Goal: Check status: Check status

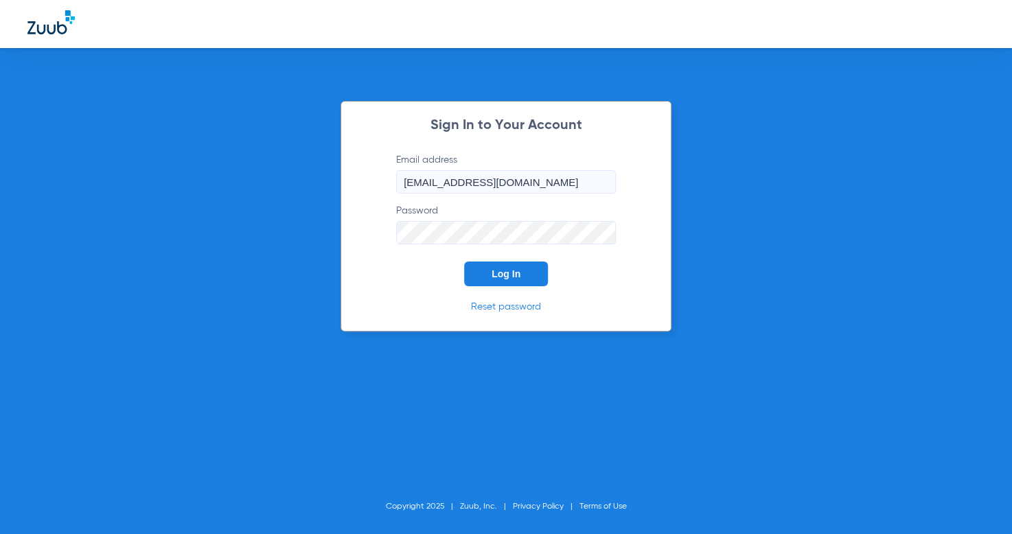
click at [545, 274] on button "Log In" at bounding box center [506, 274] width 84 height 25
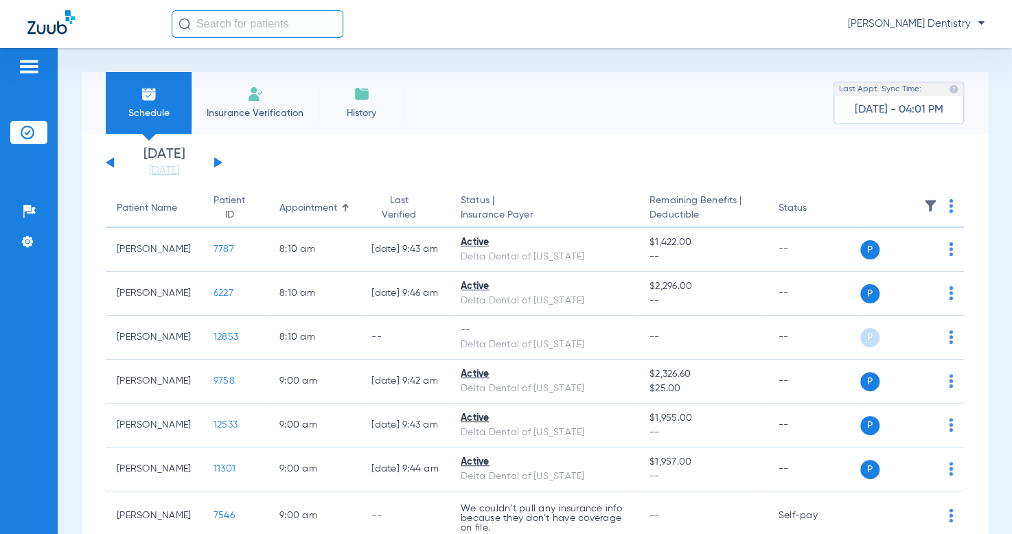
click at [218, 161] on button at bounding box center [218, 162] width 8 height 10
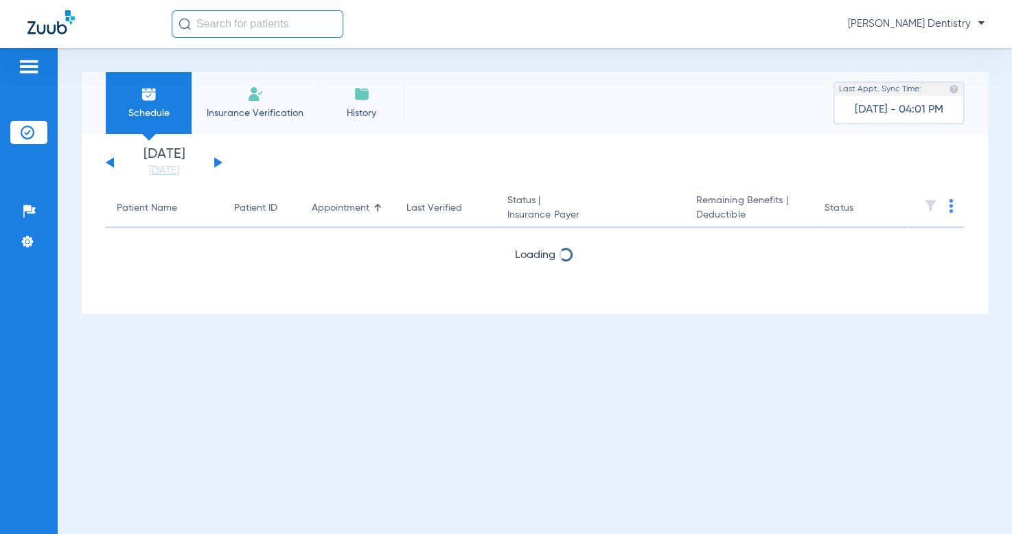
click at [218, 163] on button at bounding box center [218, 162] width 8 height 10
click at [219, 163] on button at bounding box center [218, 162] width 8 height 10
click at [220, 163] on button at bounding box center [218, 162] width 8 height 10
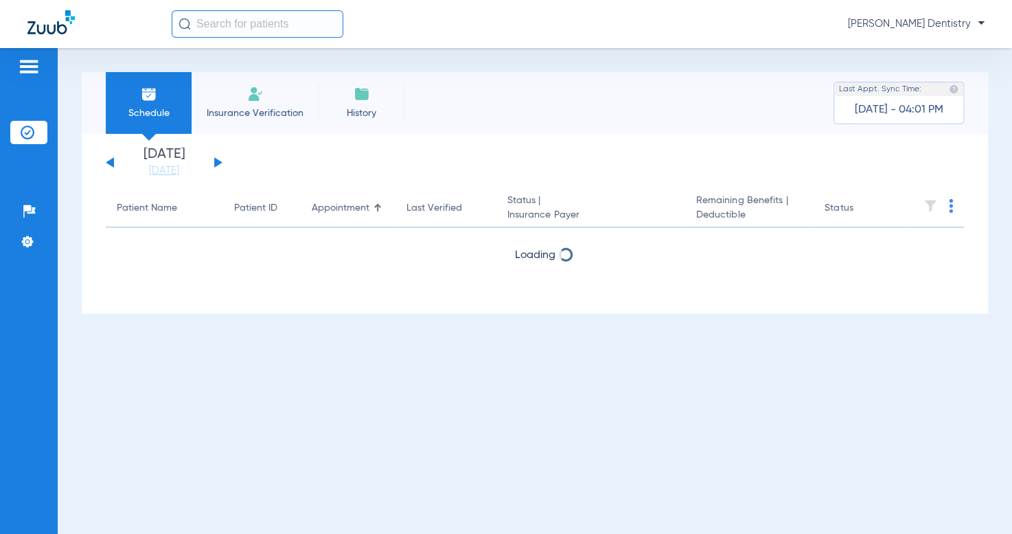
click at [220, 163] on button at bounding box center [218, 162] width 8 height 10
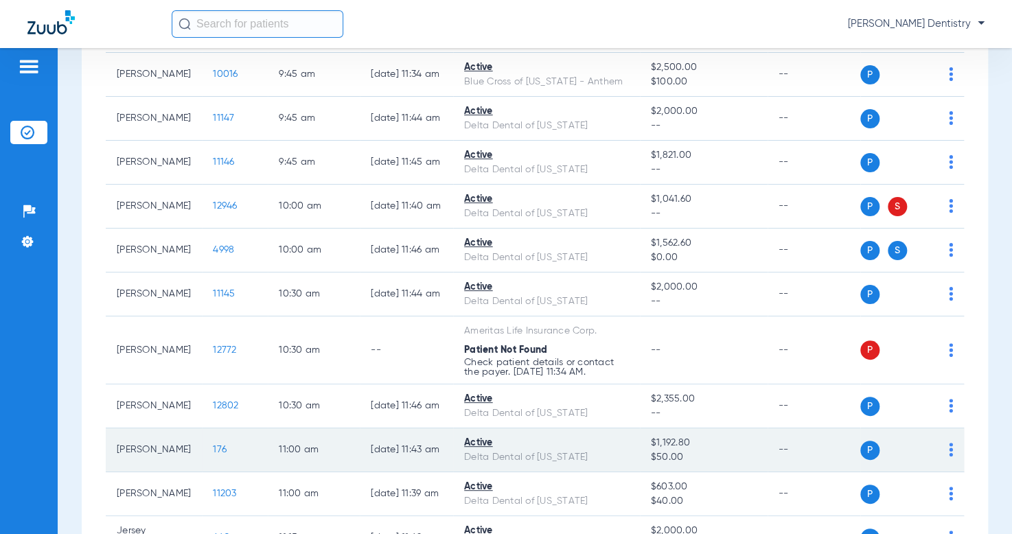
scroll to position [755, 0]
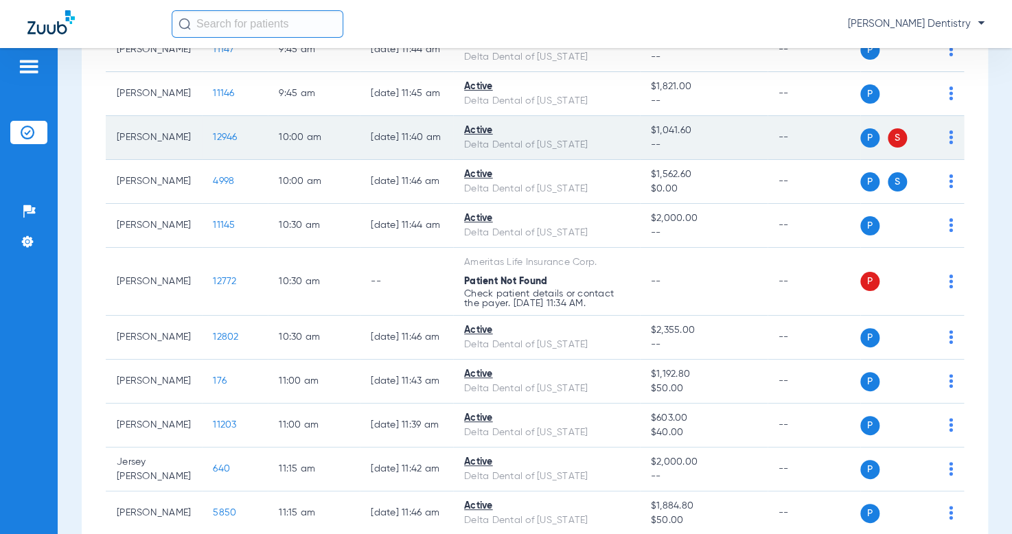
click at [202, 145] on td "12946" at bounding box center [235, 138] width 66 height 44
click at [213, 142] on span "12946" at bounding box center [225, 138] width 24 height 10
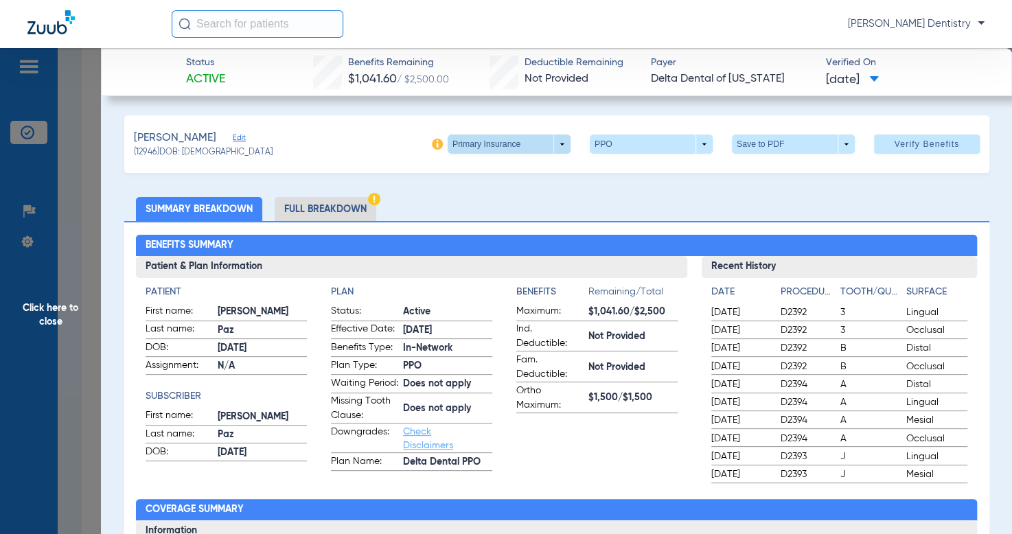
click at [549, 149] on span at bounding box center [509, 144] width 123 height 19
click at [536, 196] on span "Secondary Insurance" at bounding box center [494, 199] width 91 height 10
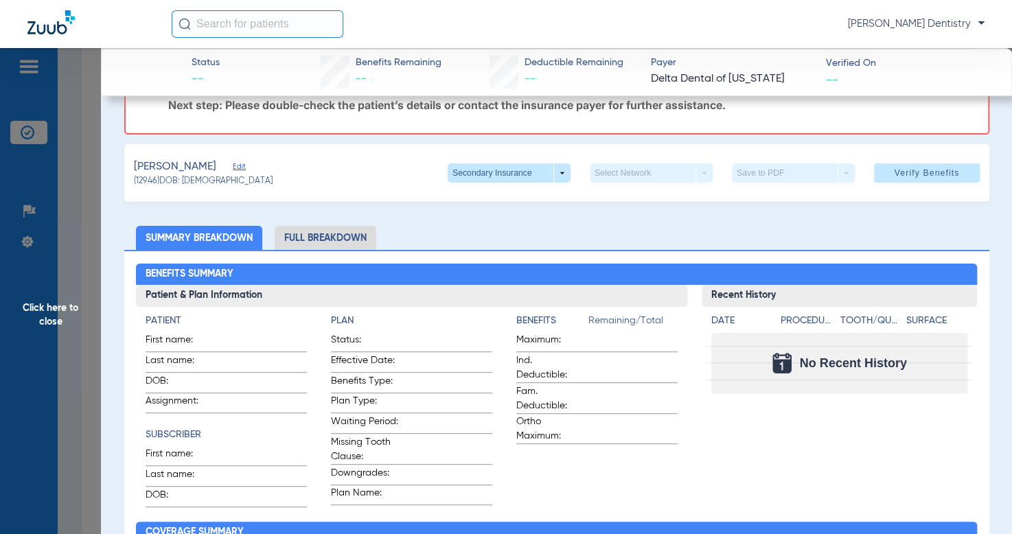
scroll to position [0, 0]
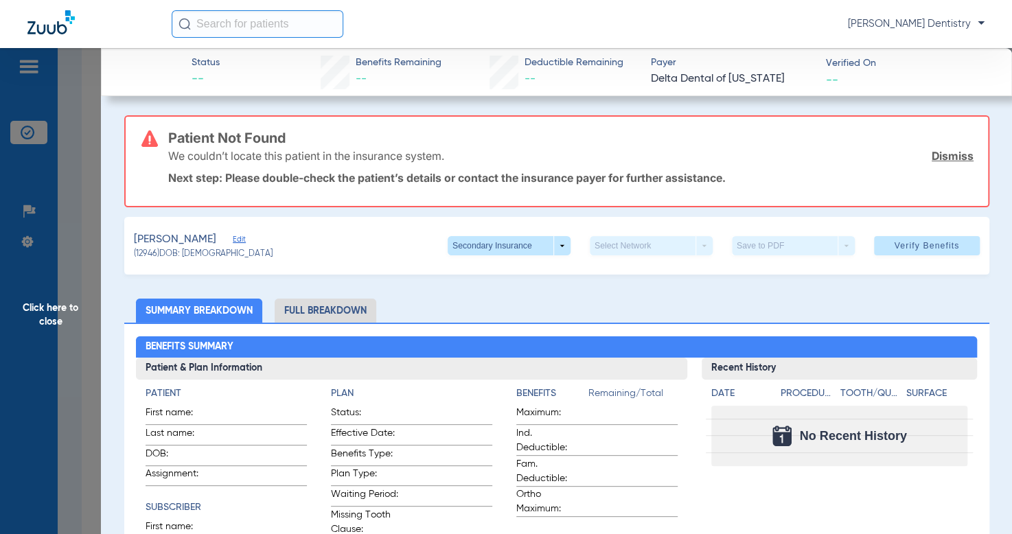
click at [59, 302] on span "Click here to close" at bounding box center [50, 315] width 101 height 534
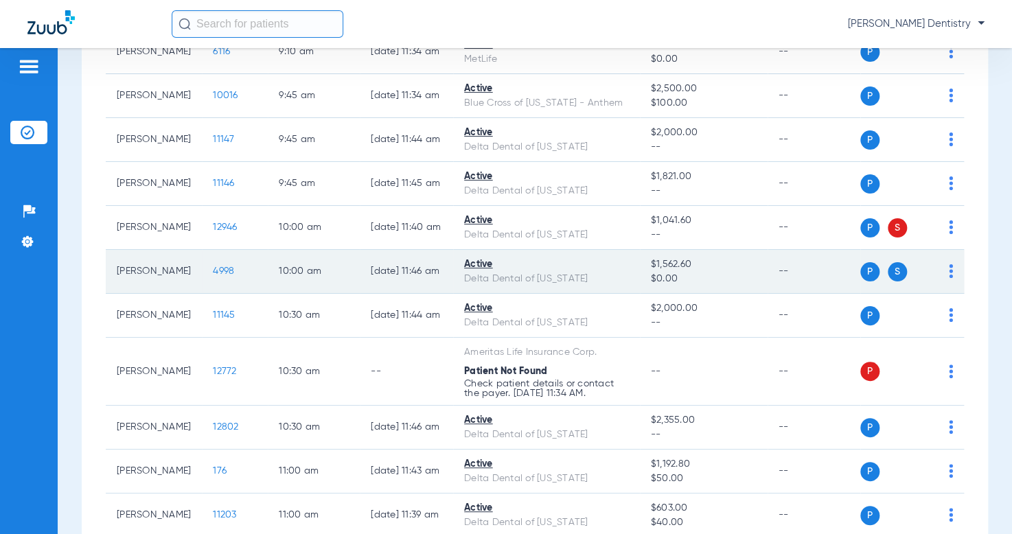
scroll to position [687, 0]
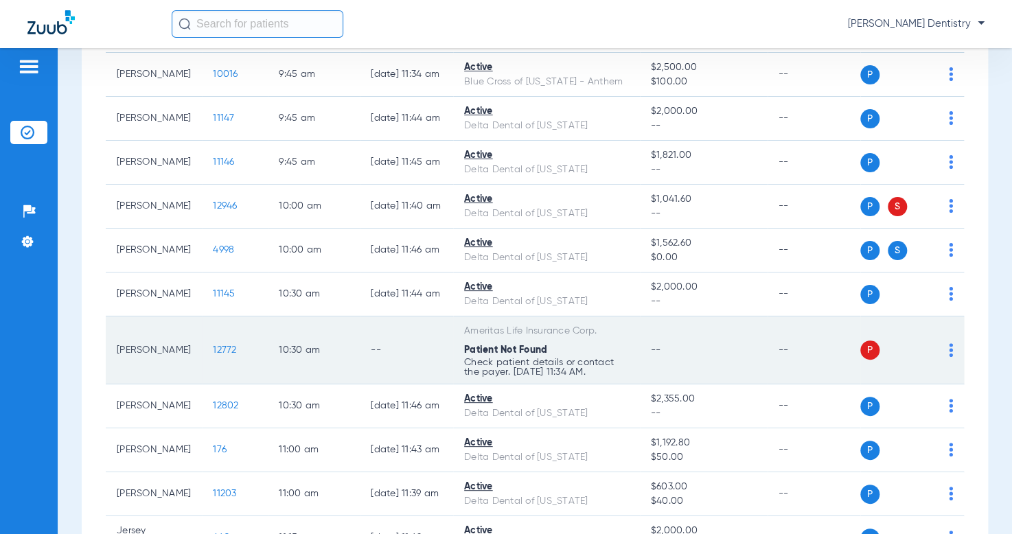
click at [213, 355] on span "12772" at bounding box center [224, 350] width 23 height 10
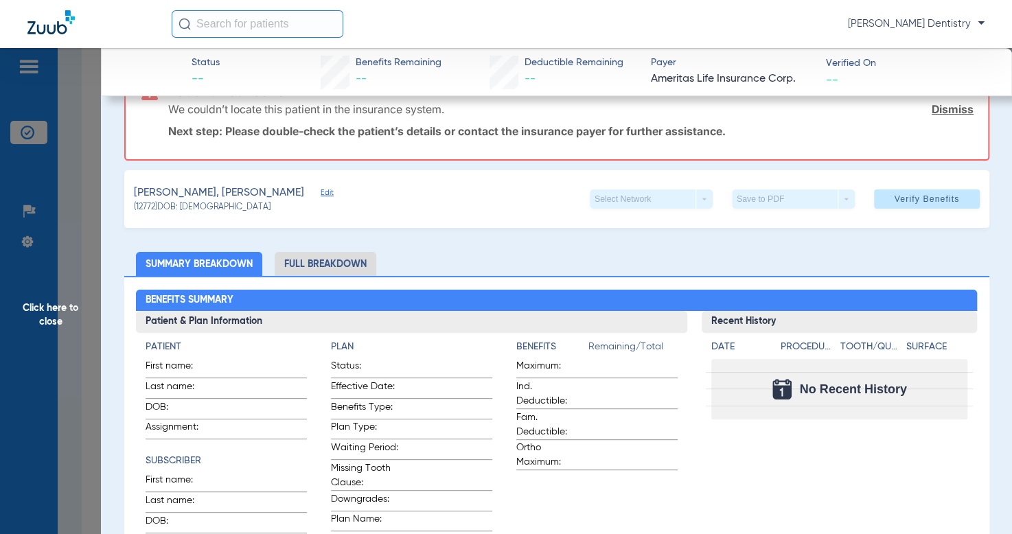
scroll to position [69, 0]
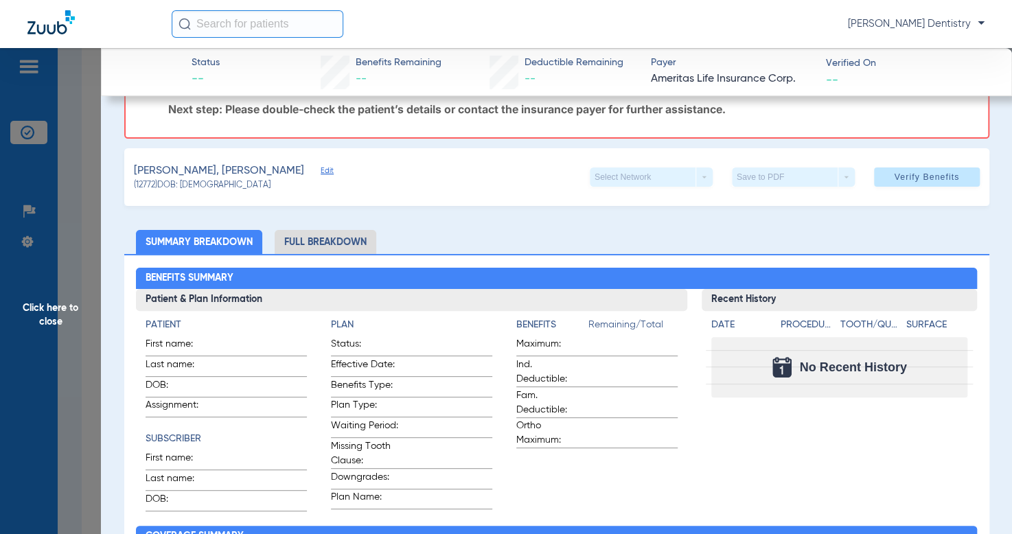
click at [46, 315] on span "Click here to close" at bounding box center [50, 315] width 101 height 534
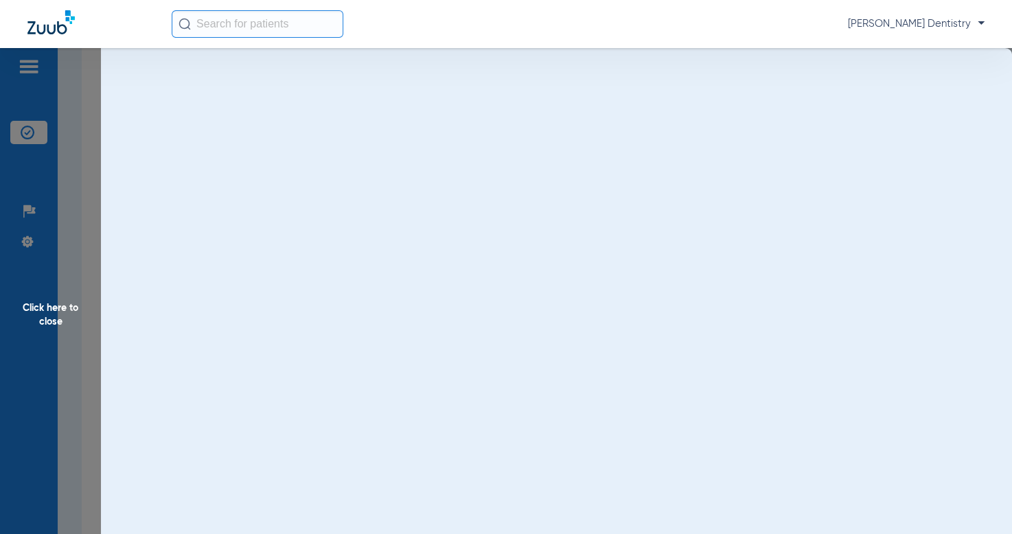
scroll to position [0, 0]
